Goal: Task Accomplishment & Management: Manage account settings

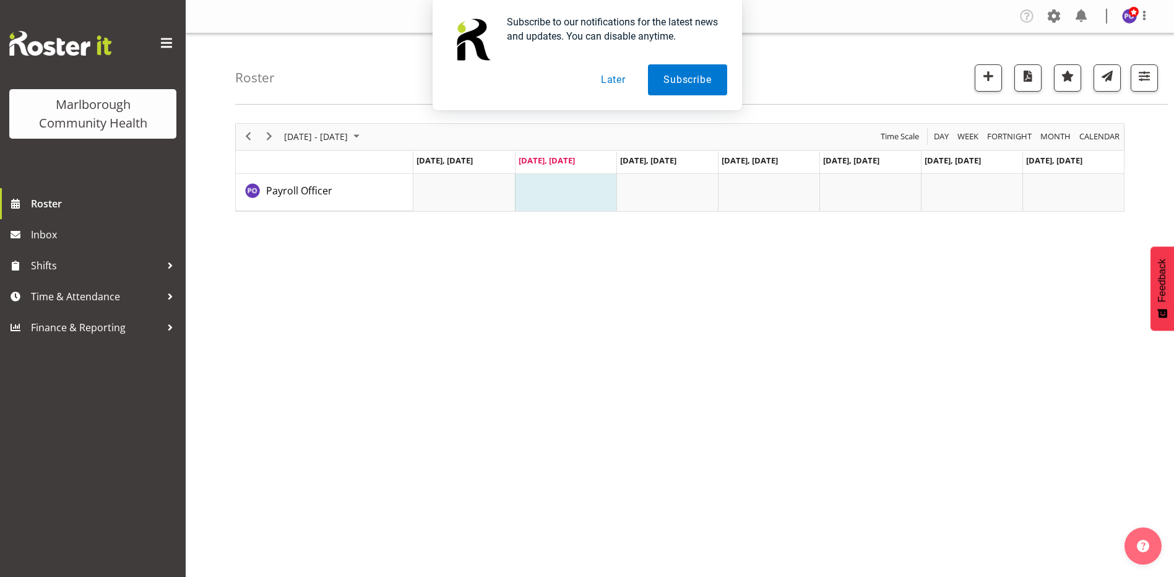
click at [600, 81] on button "Later" at bounding box center [613, 79] width 56 height 31
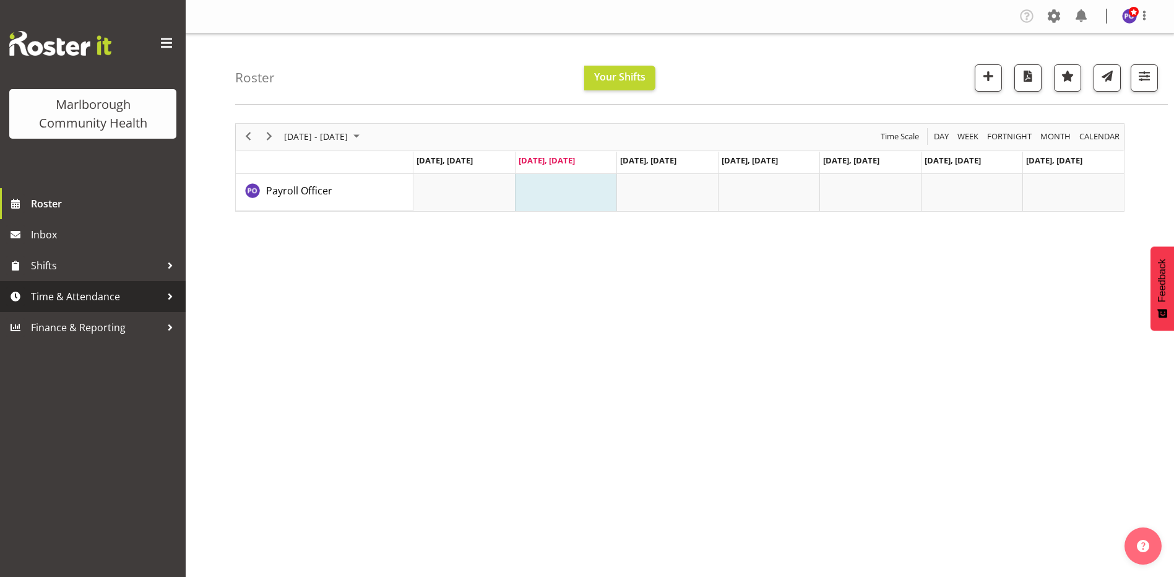
click at [166, 298] on div at bounding box center [170, 296] width 19 height 19
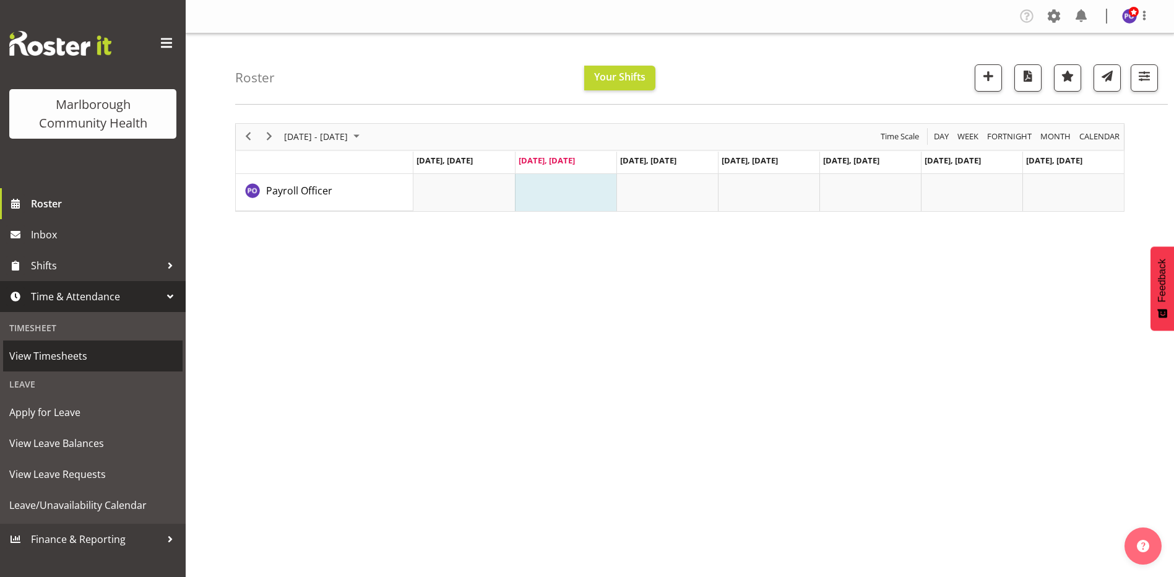
click at [87, 360] on span "View Timesheets" at bounding box center [92, 356] width 167 height 19
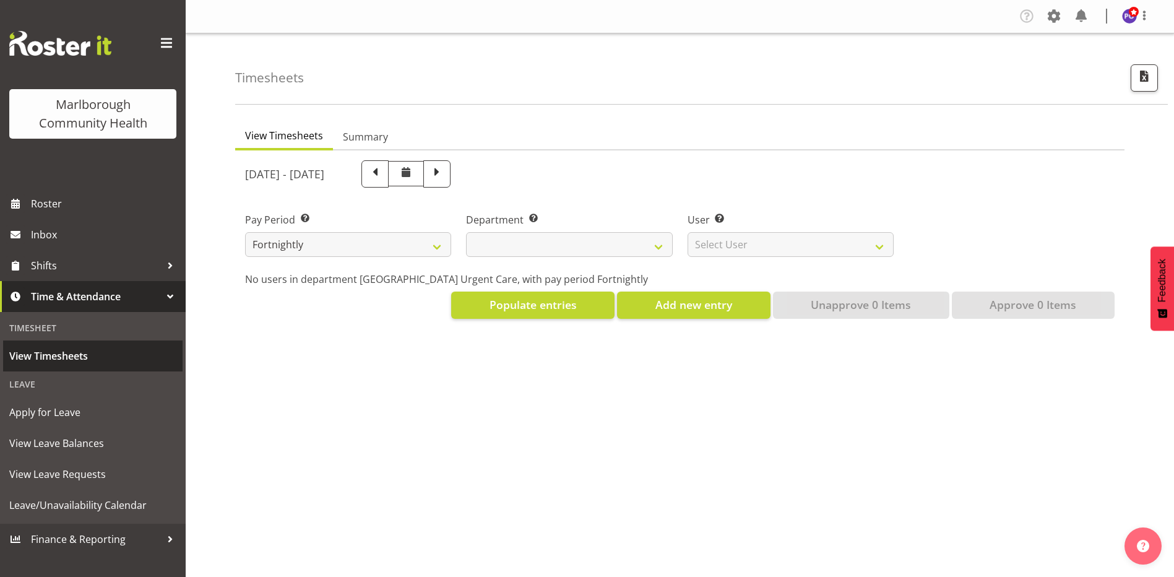
select select
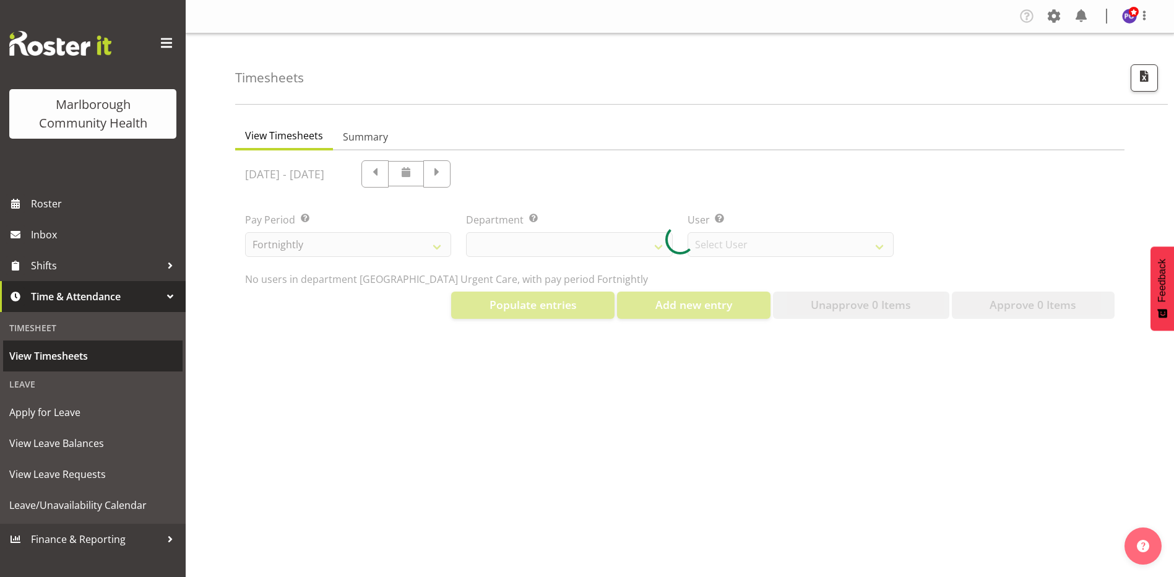
select select "11836"
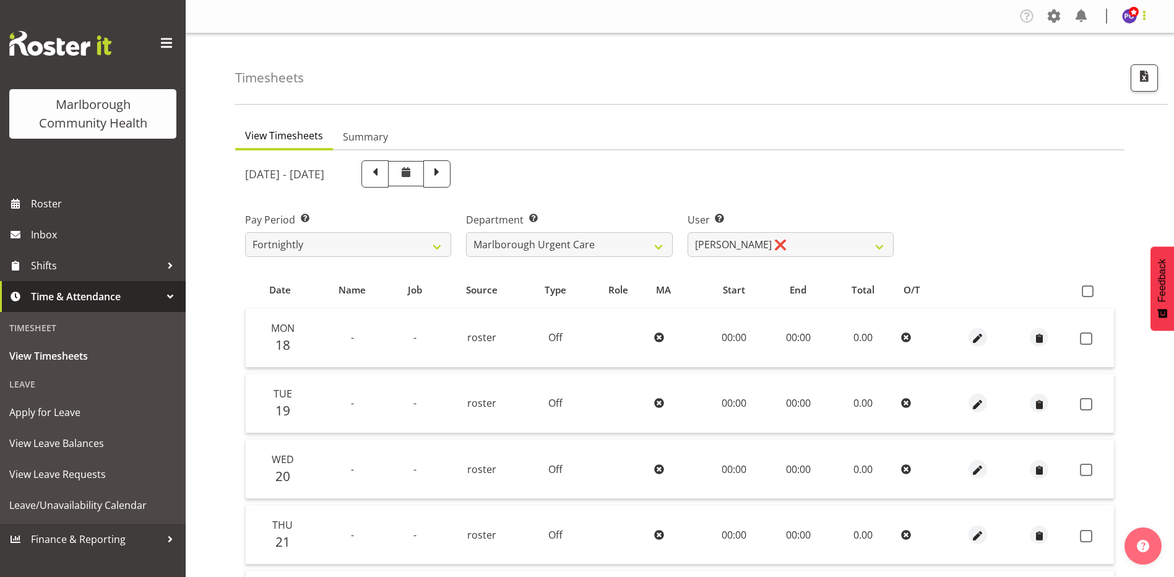
click at [1144, 19] on span at bounding box center [1144, 15] width 15 height 15
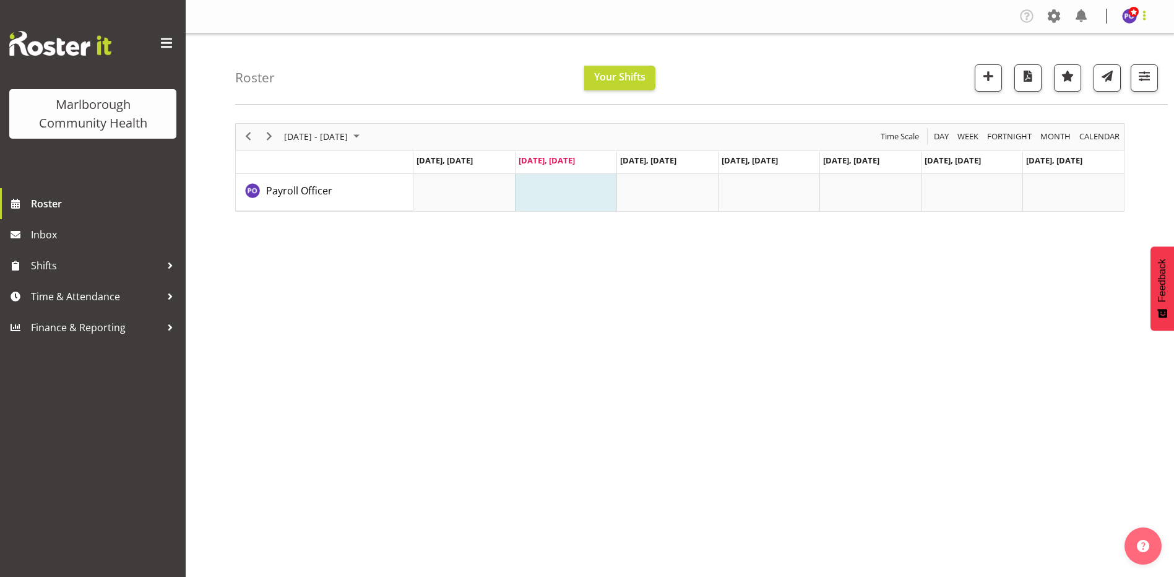
click at [1147, 13] on span at bounding box center [1144, 15] width 15 height 15
drag, startPoint x: 1086, startPoint y: 67, endPoint x: 1076, endPoint y: 64, distance: 9.8
click at [1085, 67] on link "Log Out" at bounding box center [1092, 65] width 119 height 22
